Goal: Task Accomplishment & Management: Use online tool/utility

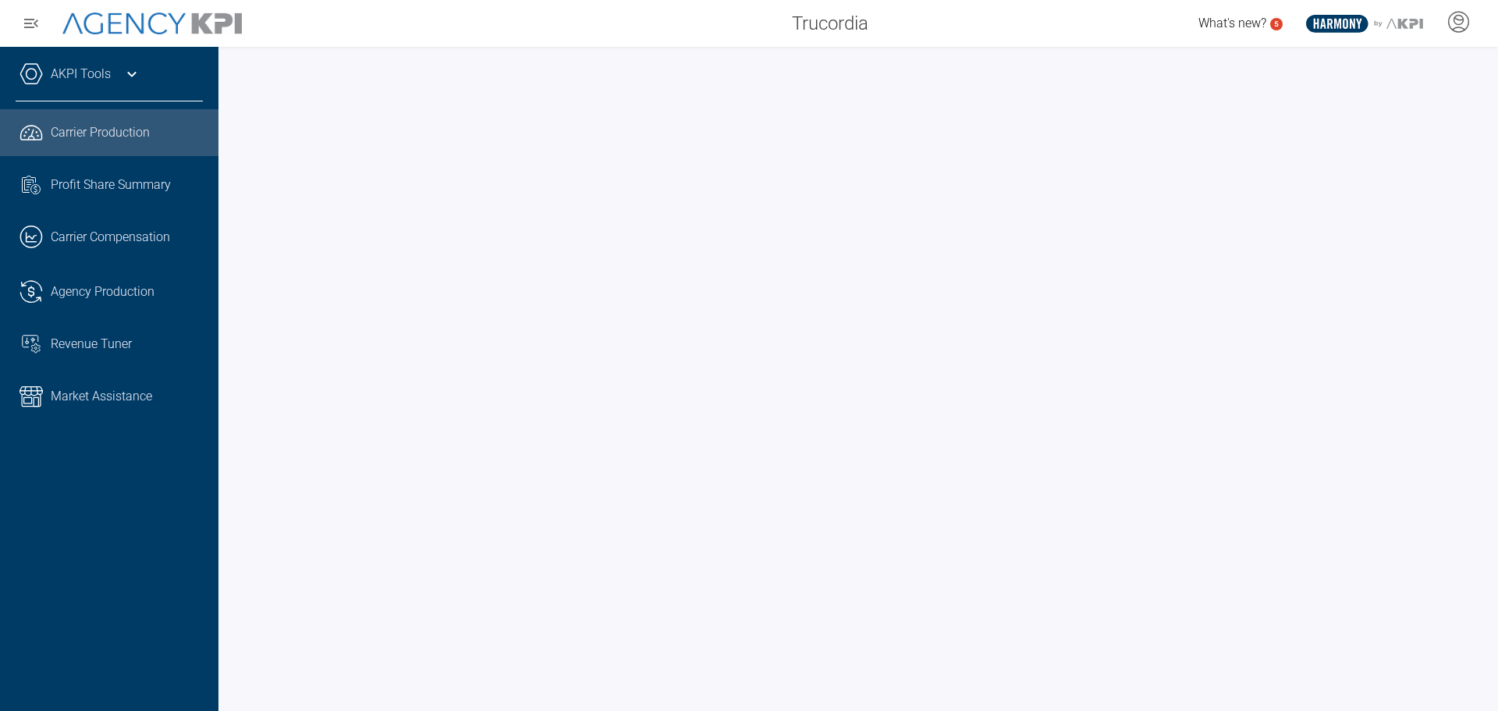
click at [136, 76] on icon at bounding box center [131, 74] width 19 height 19
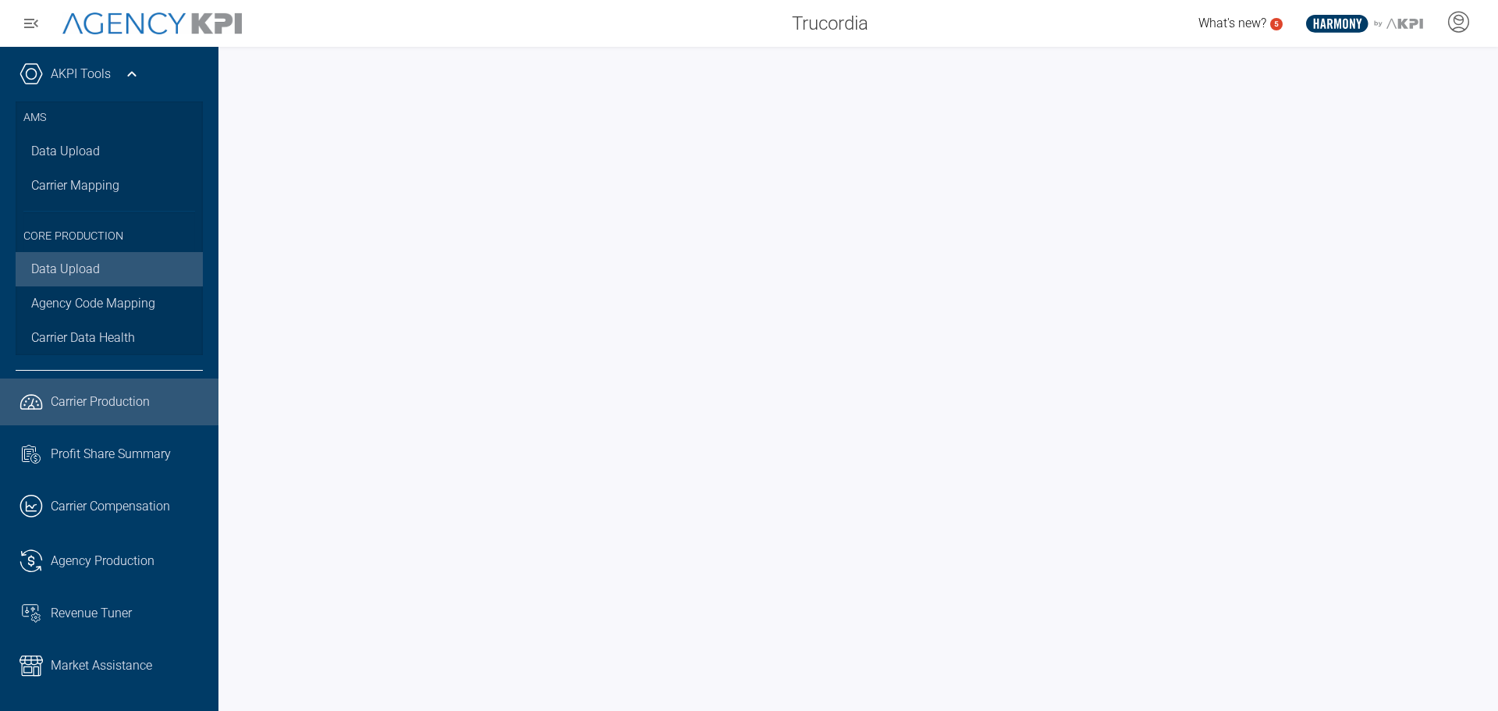
click at [92, 269] on link "Data Upload" at bounding box center [109, 269] width 187 height 34
